Goal: Find specific page/section: Find specific page/section

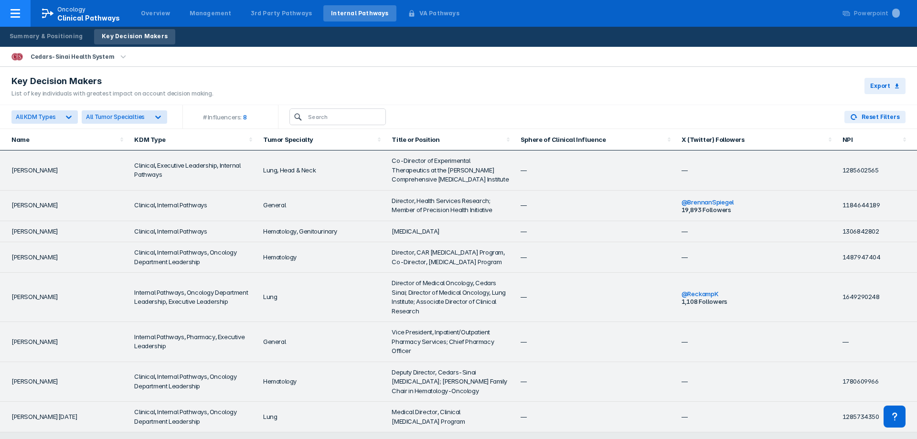
click at [63, 12] on p "Oncology" at bounding box center [71, 9] width 29 height 9
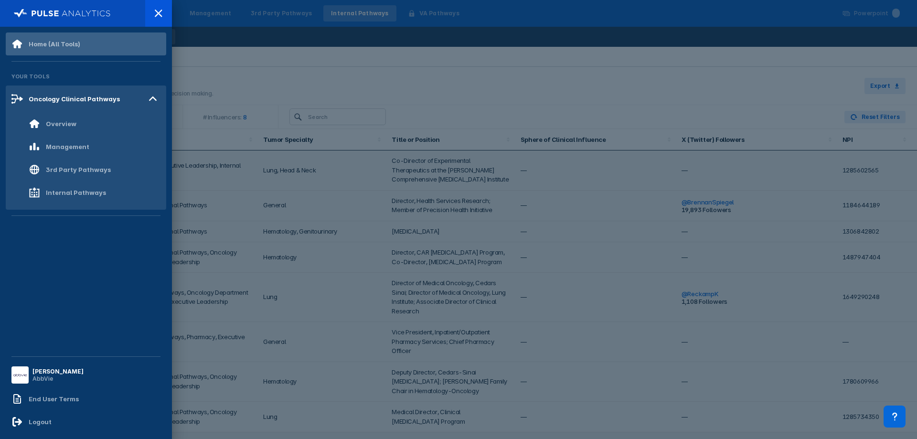
click at [58, 42] on div "Home (All Tools)" at bounding box center [55, 44] width 52 height 8
